Goal: Find specific page/section: Find specific page/section

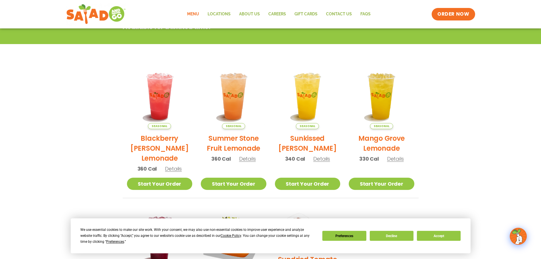
scroll to position [170, 0]
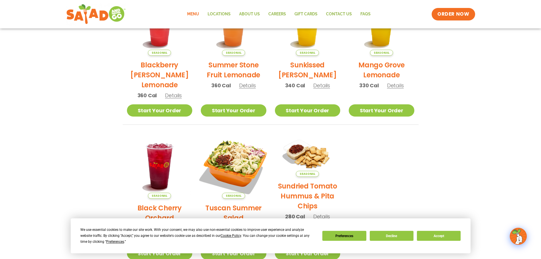
click at [255, 162] on img at bounding box center [233, 165] width 77 height 77
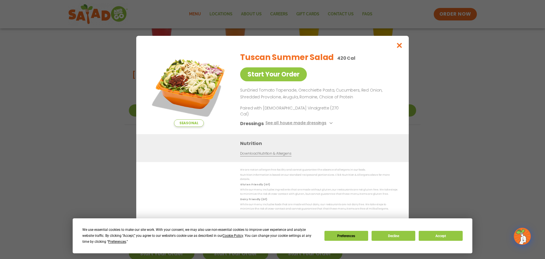
click at [273, 152] on link "Download Nutrition & Allergens" at bounding box center [265, 153] width 51 height 5
click at [400, 48] on icon "Close modal" at bounding box center [399, 45] width 7 height 6
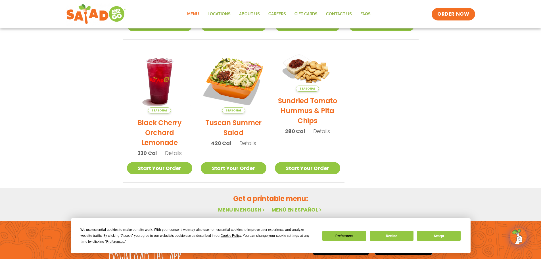
scroll to position [304, 0]
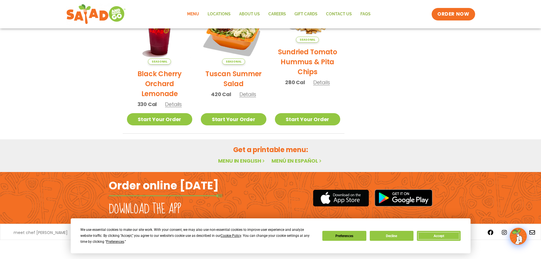
click at [440, 238] on button "Accept" at bounding box center [439, 236] width 44 height 10
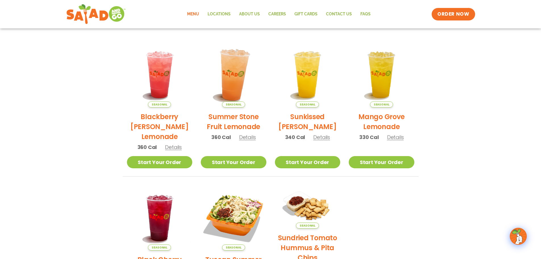
scroll to position [0, 0]
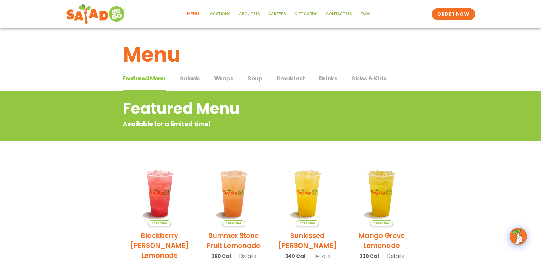
click at [193, 76] on span "Salads" at bounding box center [190, 78] width 20 height 9
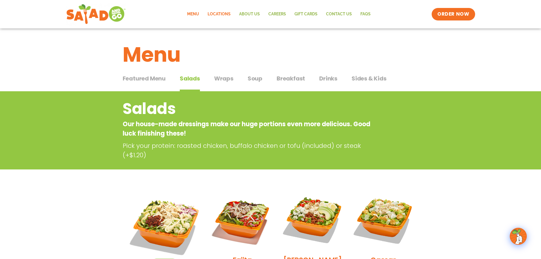
click at [224, 15] on link "Locations" at bounding box center [219, 14] width 32 height 13
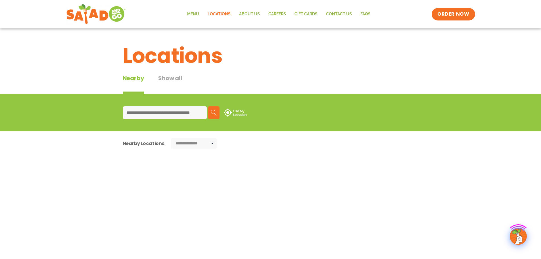
type input "*****"
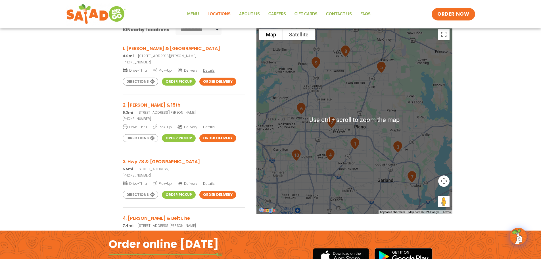
scroll to position [85, 0]
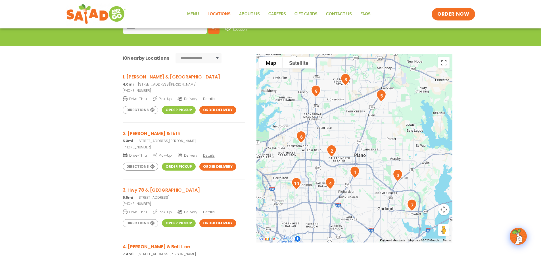
click at [181, 108] on link "Order Pickup" at bounding box center [179, 110] width 34 height 8
